Goal: Task Accomplishment & Management: Manage account settings

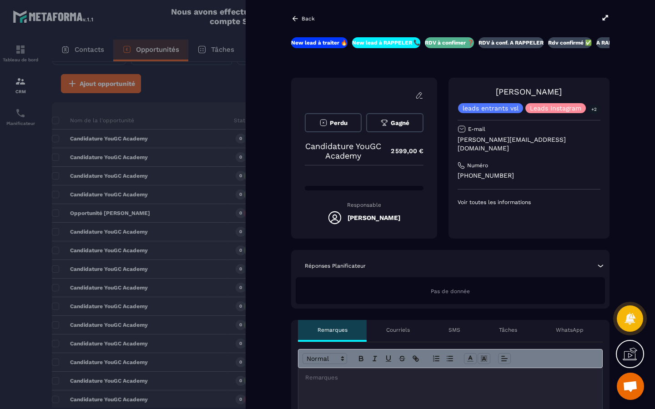
click at [293, 17] on icon at bounding box center [295, 19] width 8 height 8
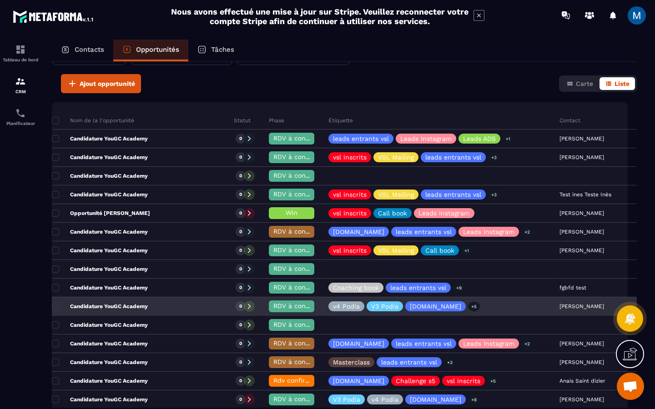
click at [273, 306] on span "RDV à confimer ❓" at bounding box center [302, 305] width 59 height 7
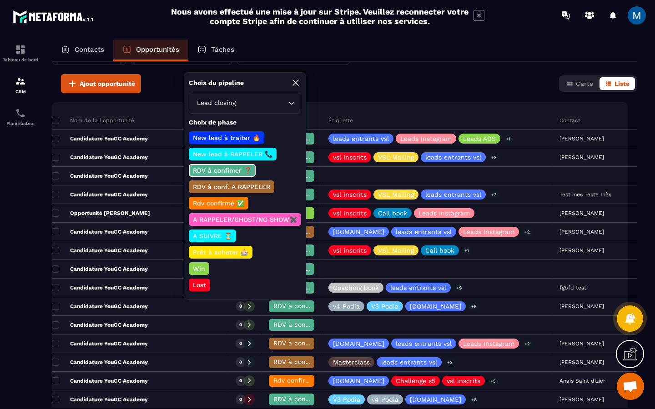
click at [206, 285] on p "Lost" at bounding box center [199, 285] width 16 height 9
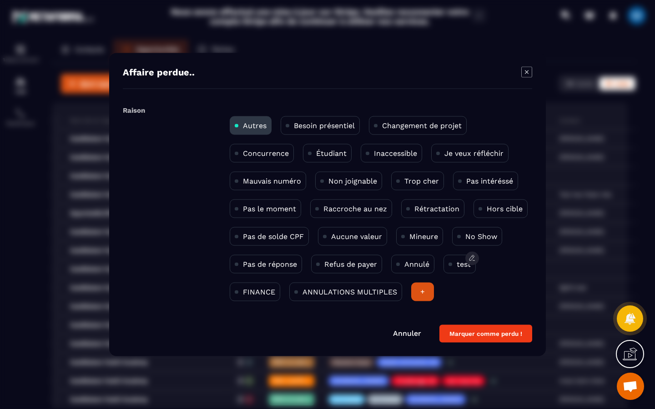
click at [280, 283] on div "test" at bounding box center [255, 292] width 50 height 19
click at [475, 332] on button "Marquer comme perdu !" at bounding box center [485, 334] width 93 height 18
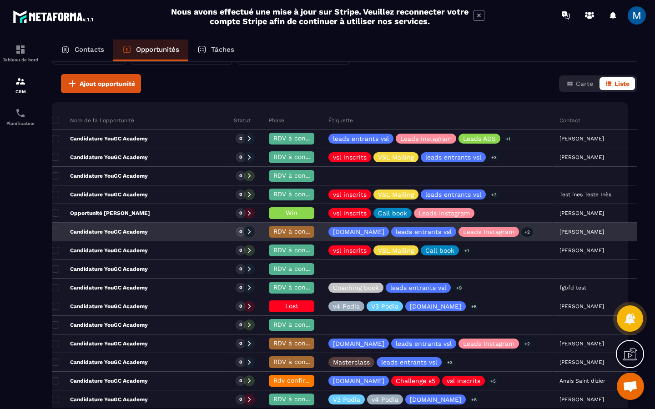
click at [273, 231] on span "RDV à conf. A RAPPELER" at bounding box center [311, 231] width 76 height 7
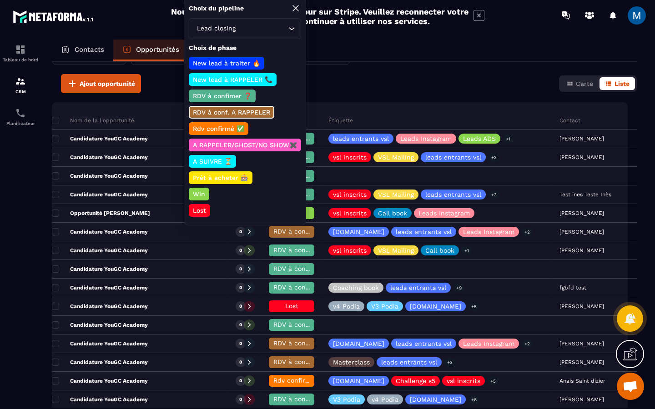
click at [225, 130] on p "Rdv confirmé ✅" at bounding box center [218, 128] width 54 height 9
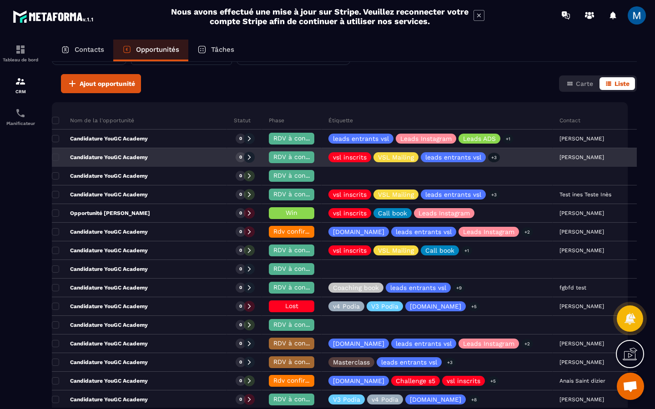
click at [176, 159] on div "Candidature YouGC Academy" at bounding box center [139, 158] width 175 height 18
